Goal: Information Seeking & Learning: Learn about a topic

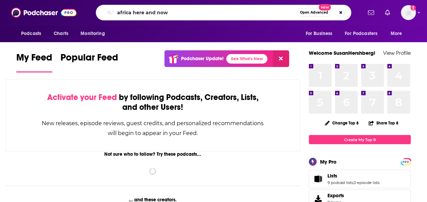
type input "africa here and now"
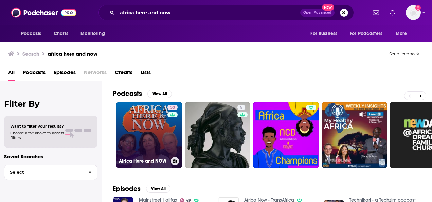
click at [137, 122] on link "33 Africa Here and NOW" at bounding box center [149, 135] width 66 height 66
